Goal: Transaction & Acquisition: Purchase product/service

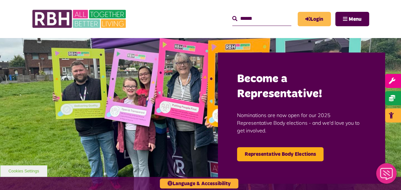
click at [319, 18] on link "Login" at bounding box center [314, 19] width 33 height 14
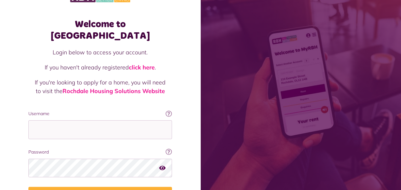
scroll to position [55, 0]
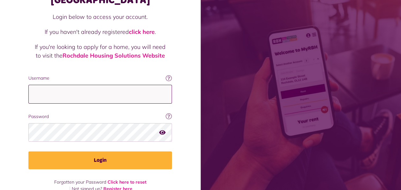
click at [111, 85] on input "Username" at bounding box center [100, 94] width 144 height 19
type input "**********"
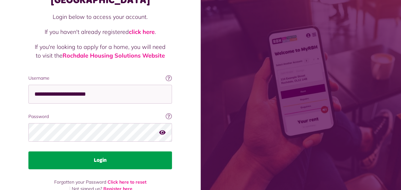
click at [79, 151] on button "Login" at bounding box center [100, 160] width 144 height 18
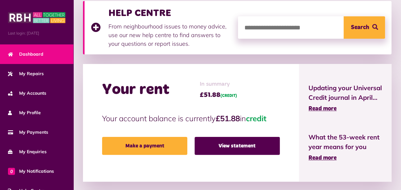
scroll to position [128, 0]
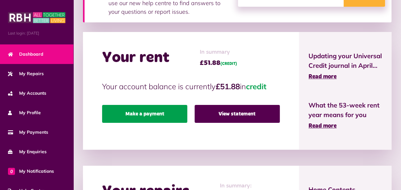
click at [177, 114] on link "Make a payment" at bounding box center [144, 114] width 85 height 18
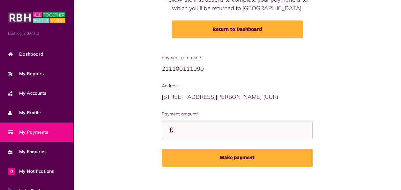
scroll to position [90, 0]
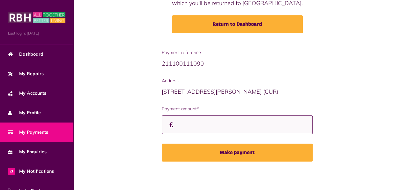
click at [183, 124] on input "Payment amount*" at bounding box center [237, 124] width 151 height 19
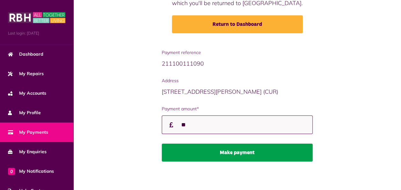
type input "**"
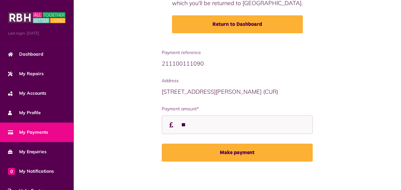
click at [212, 152] on button "Make payment" at bounding box center [237, 152] width 151 height 18
